Goal: Task Accomplishment & Management: Manage account settings

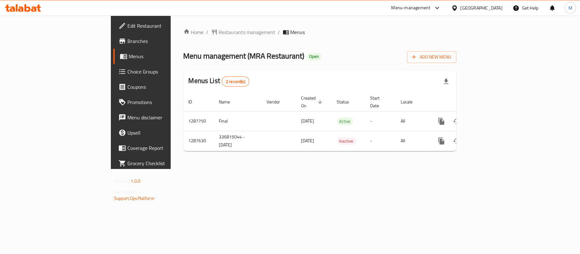
click at [127, 72] on span "Choice Groups" at bounding box center [164, 72] width 75 height 8
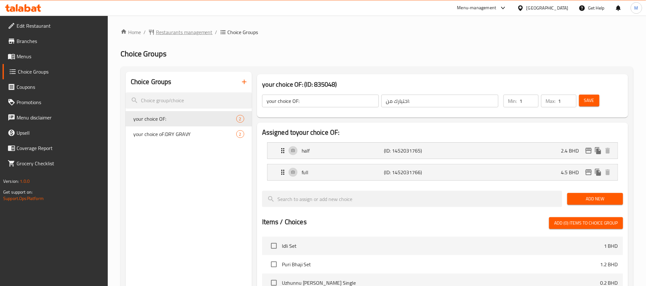
click at [180, 33] on span "Restaurants management" at bounding box center [184, 32] width 57 height 8
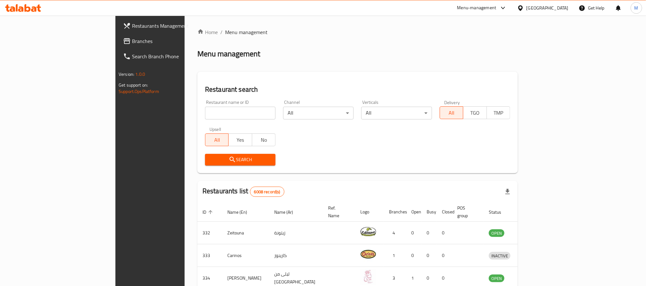
click at [132, 37] on span "Branches" at bounding box center [175, 41] width 86 height 8
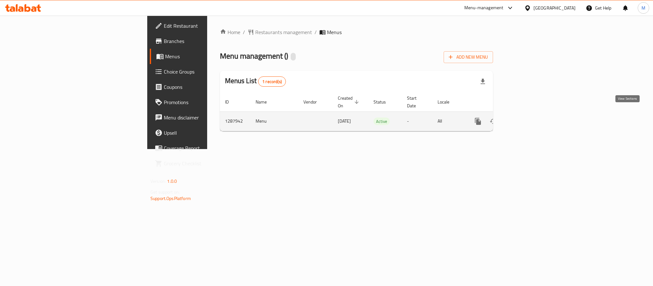
click at [528, 118] on icon "enhanced table" at bounding box center [524, 122] width 8 height 8
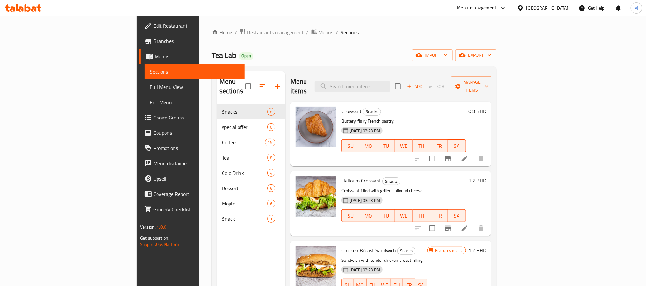
click at [153, 114] on span "Choice Groups" at bounding box center [196, 118] width 86 height 8
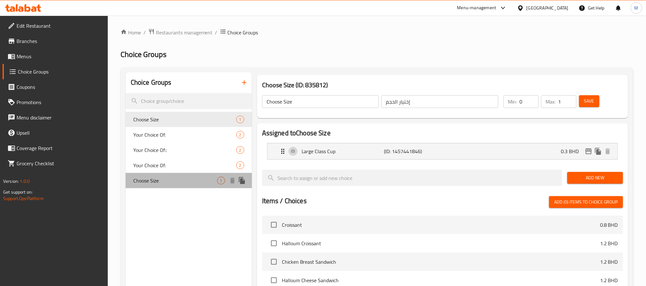
click at [159, 177] on span "Choose Size" at bounding box center [175, 181] width 84 height 8
type input "اختر الحجم"
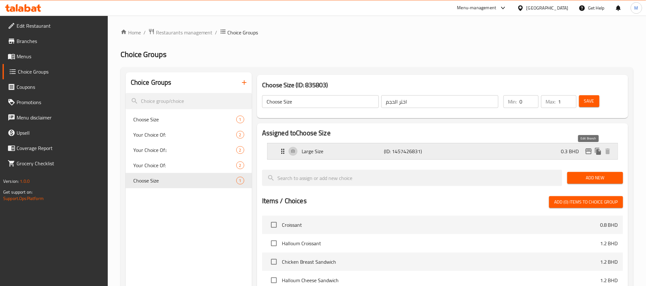
click at [591, 154] on icon "edit" at bounding box center [588, 152] width 8 height 8
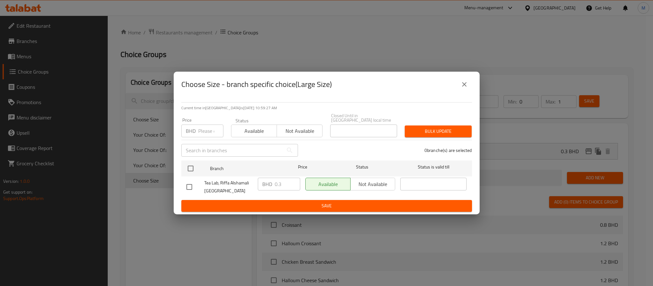
click at [459, 88] on button "close" at bounding box center [464, 84] width 15 height 15
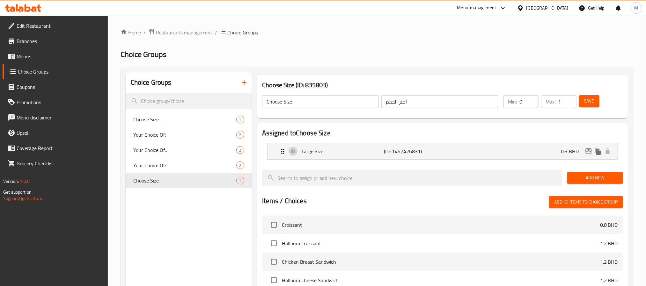
click at [36, 49] on link "Menus" at bounding box center [55, 56] width 105 height 15
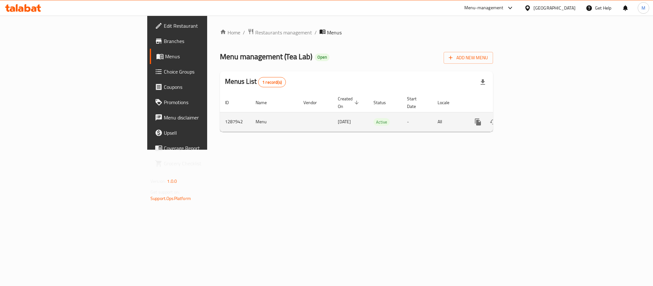
click at [528, 118] on icon "enhanced table" at bounding box center [524, 122] width 8 height 8
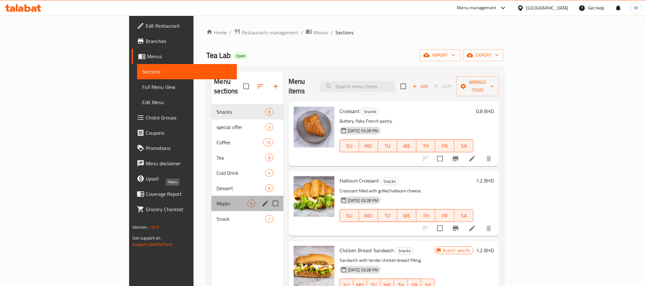
click at [216, 200] on span "Mojito" at bounding box center [231, 204] width 31 height 8
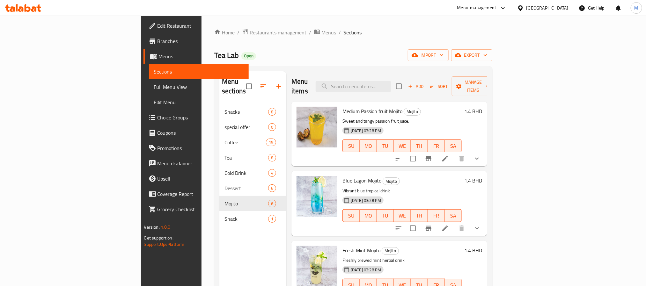
scroll to position [96, 0]
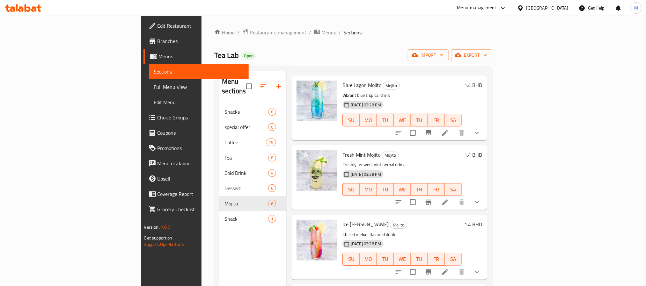
click at [484, 125] on button "show more" at bounding box center [476, 132] width 15 height 15
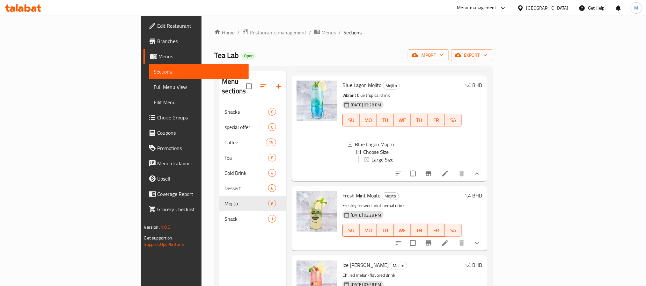
click at [480, 239] on icon "show more" at bounding box center [477, 243] width 8 height 8
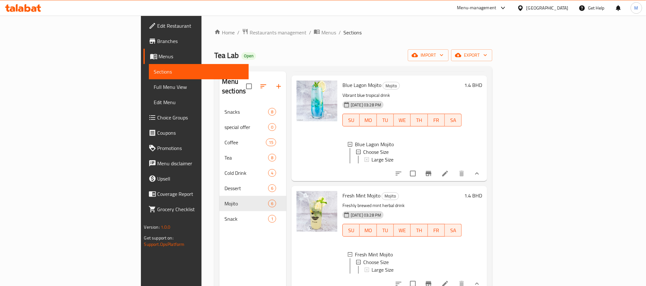
scroll to position [239, 0]
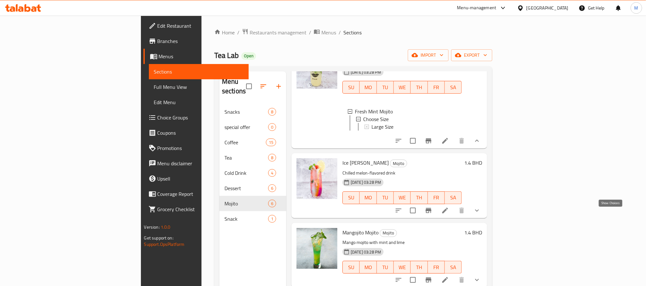
click at [480, 213] on icon "show more" at bounding box center [477, 211] width 8 height 8
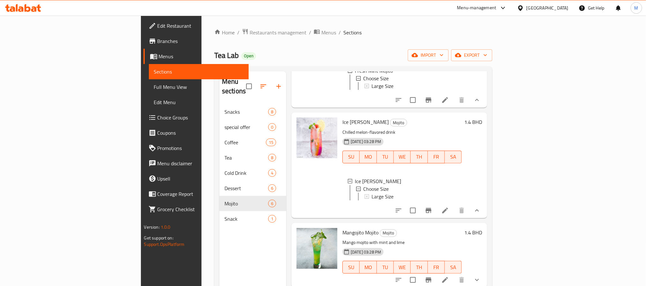
scroll to position [291, 0]
click at [480, 280] on icon "show more" at bounding box center [477, 280] width 8 height 8
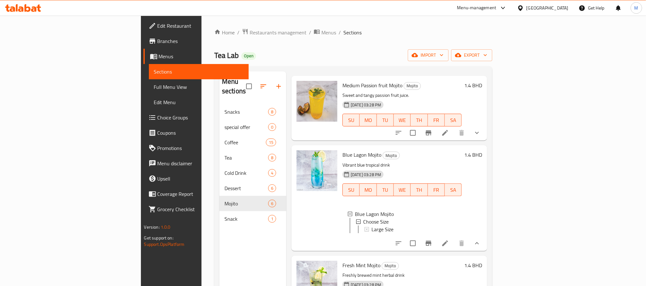
scroll to position [0, 0]
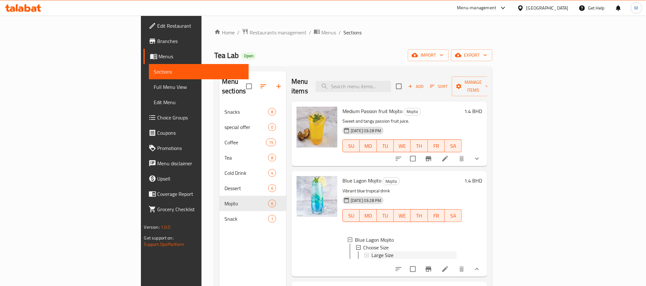
click at [371, 251] on span "Large Size" at bounding box center [382, 255] width 22 height 8
click at [449, 268] on icon at bounding box center [445, 269] width 8 height 8
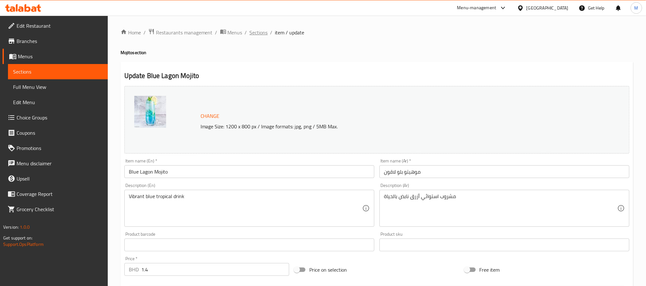
click at [259, 33] on span "Sections" at bounding box center [258, 33] width 18 height 8
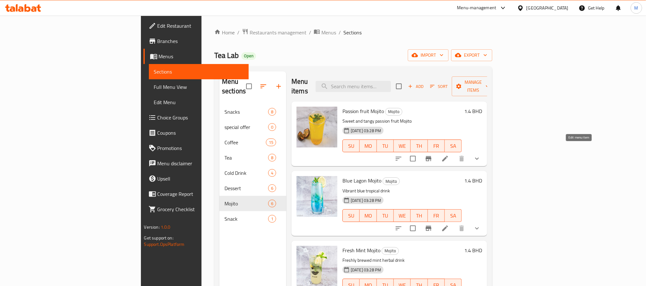
click at [449, 155] on icon at bounding box center [445, 159] width 8 height 8
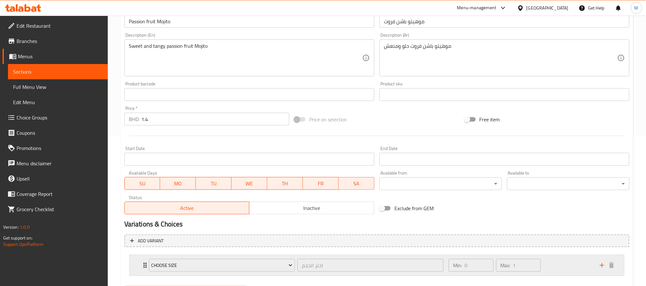
scroll to position [184, 0]
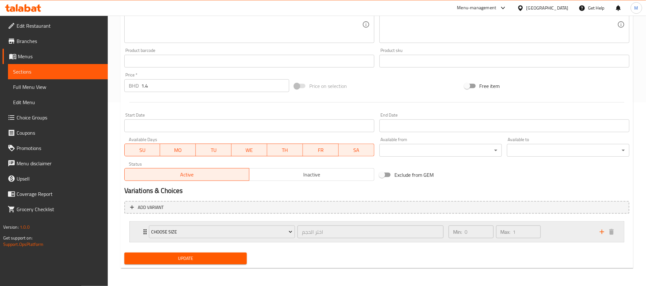
click at [296, 224] on div "Choose Size اختر الحجم ​" at bounding box center [296, 232] width 302 height 20
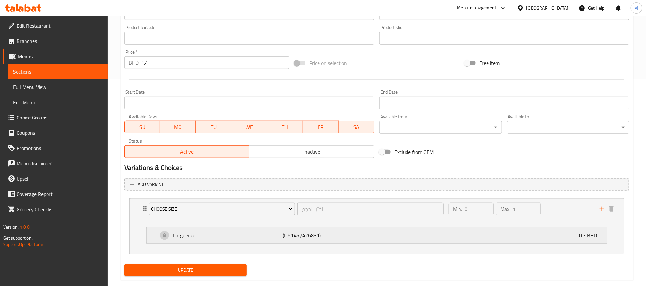
scroll to position [219, 0]
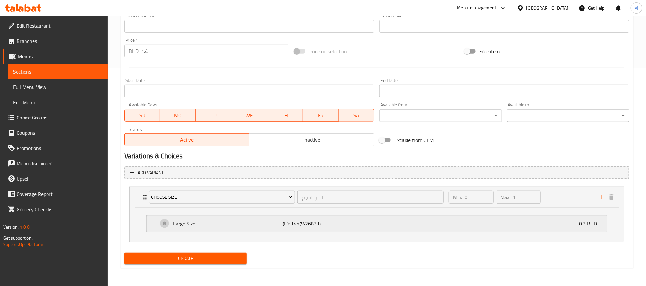
click at [303, 224] on p "(ID: 1457426831)" at bounding box center [319, 224] width 73 height 8
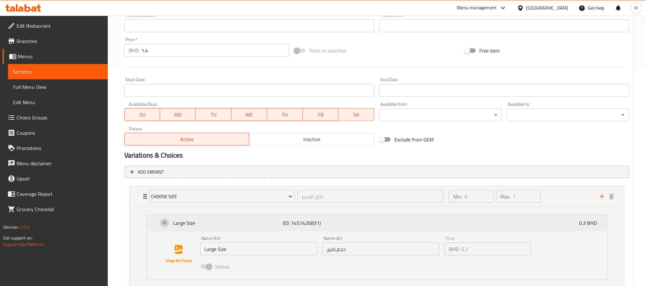
scroll to position [0, 0]
